Goal: Task Accomplishment & Management: Use online tool/utility

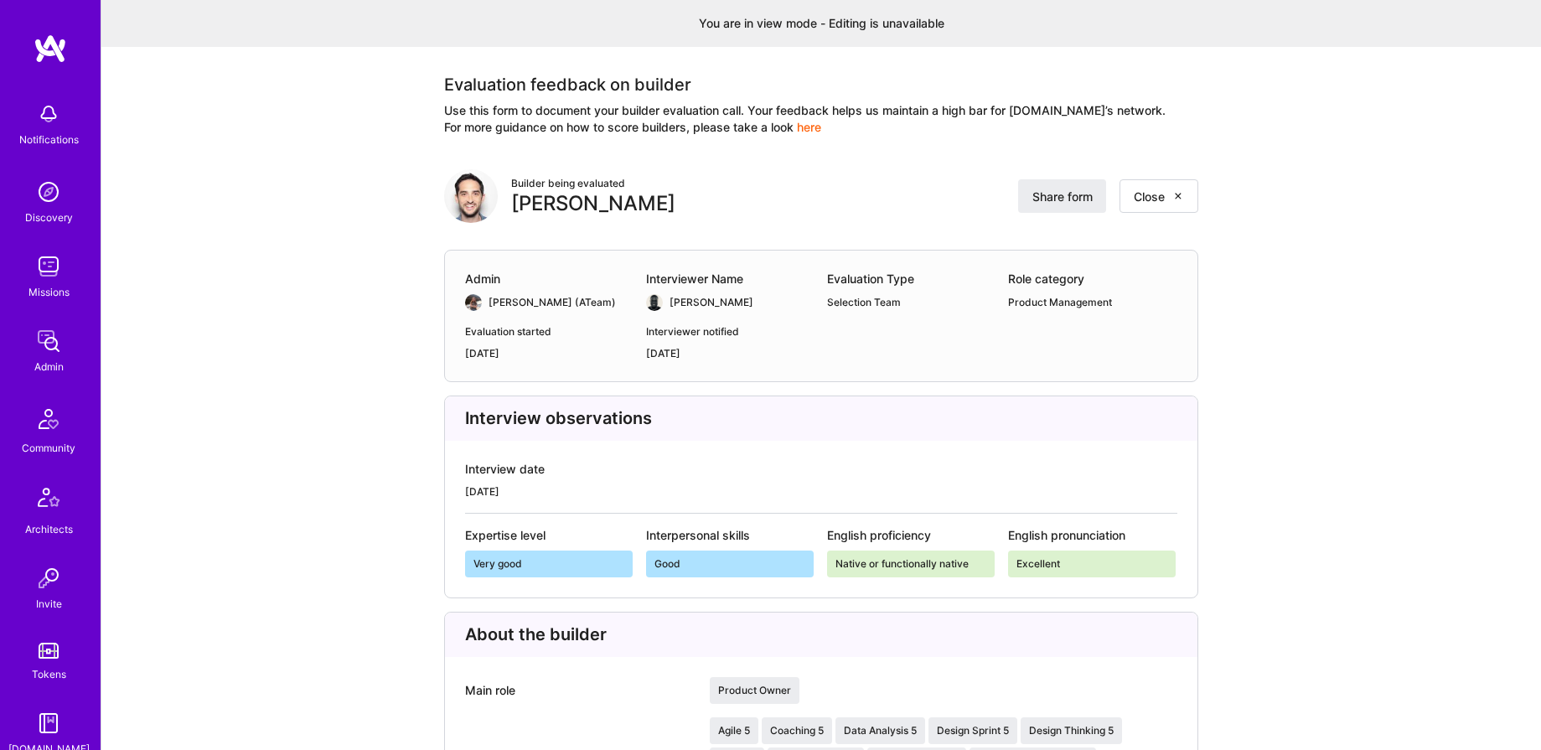
scroll to position [1, 0]
click at [54, 339] on img at bounding box center [49, 341] width 34 height 34
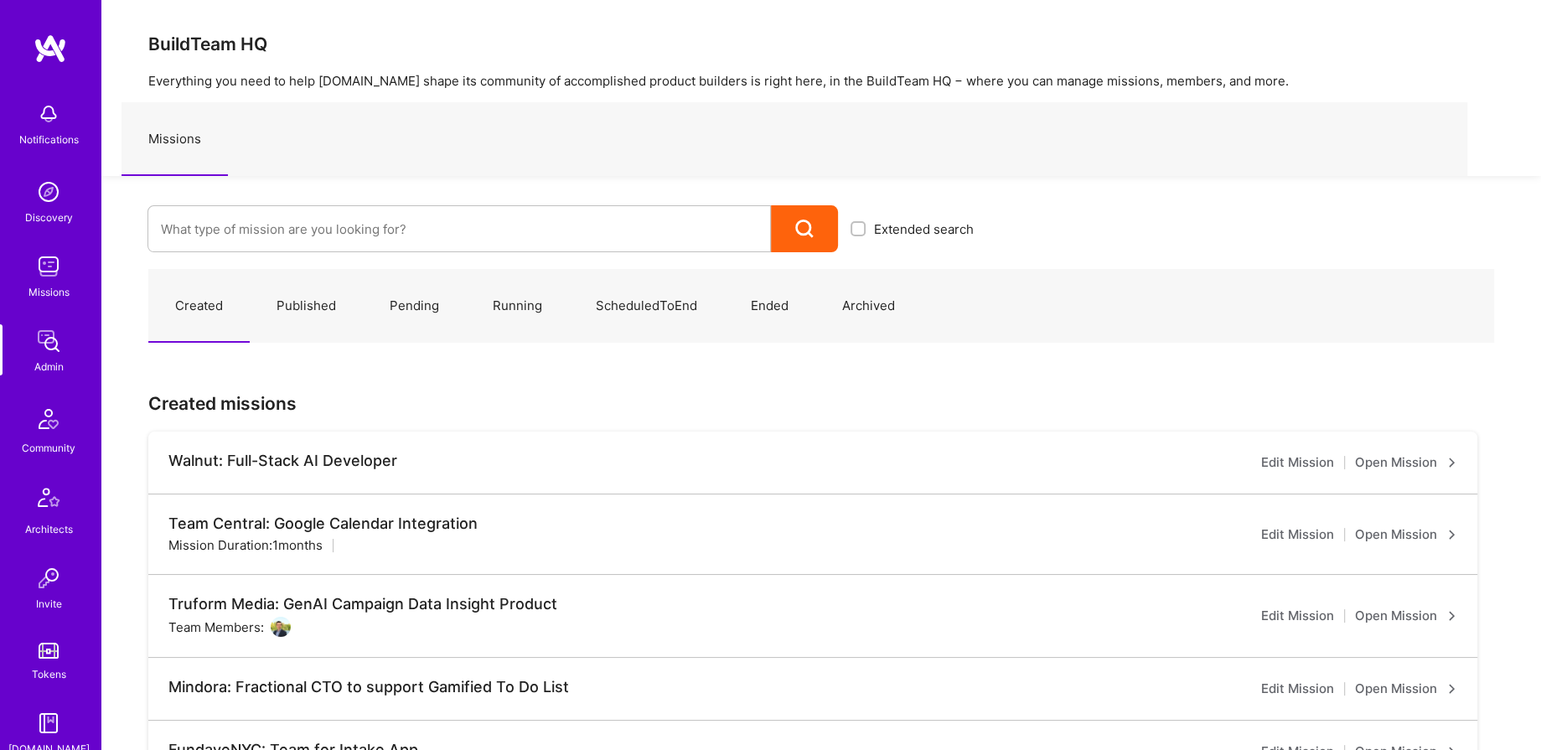
click at [281, 209] on div at bounding box center [458, 228] width 623 height 47
click at [268, 239] on input at bounding box center [459, 229] width 597 height 43
type input "banjo"
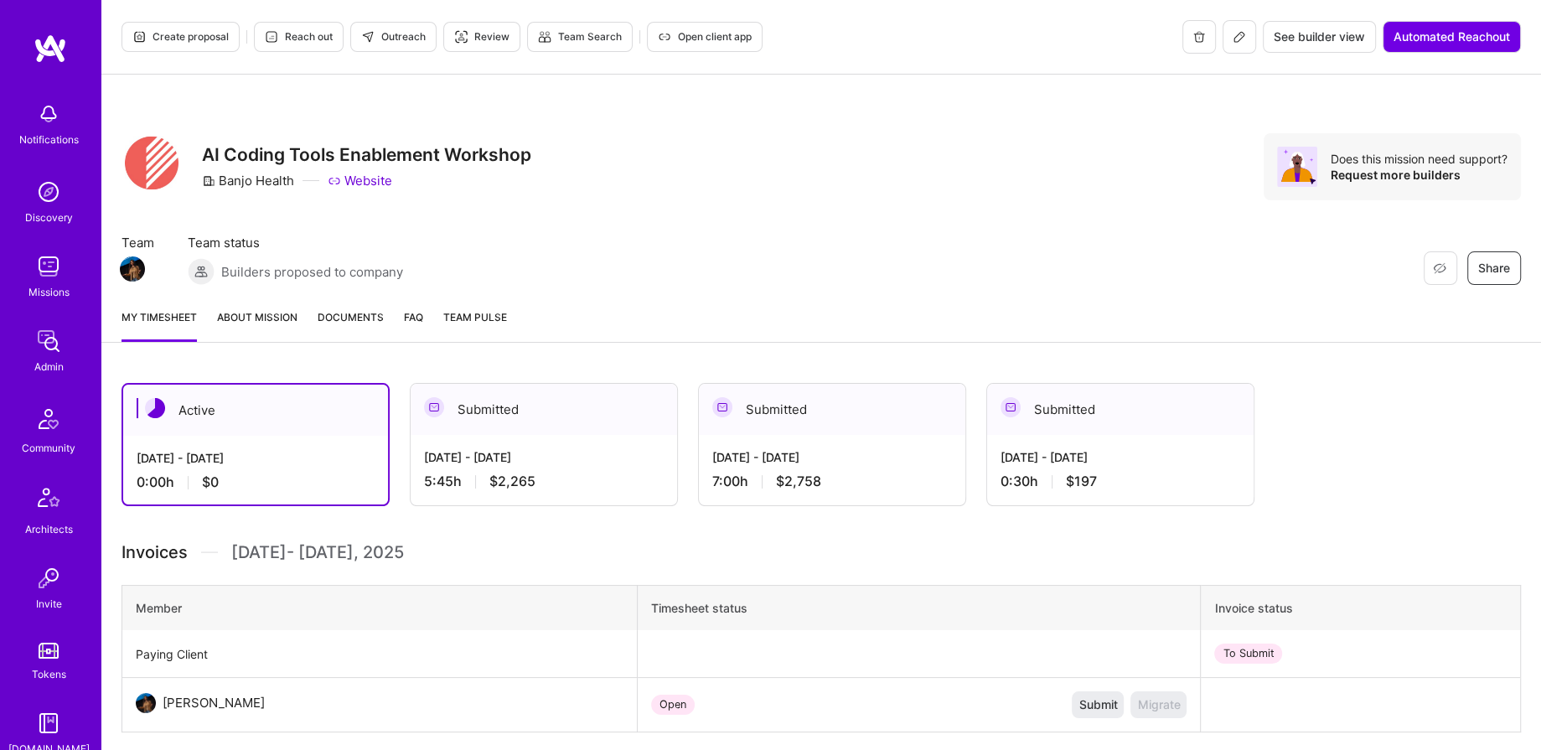
click at [1235, 34] on icon at bounding box center [1239, 36] width 13 height 13
